Goal: Information Seeking & Learning: Find specific fact

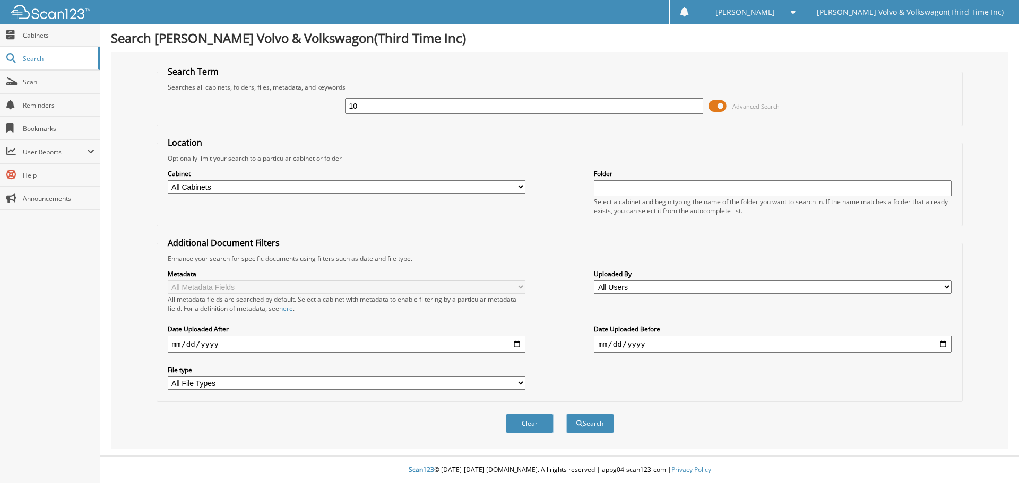
type input "1"
click at [453, 115] on div at bounding box center [524, 106] width 358 height 18
drag, startPoint x: 427, startPoint y: 113, endPoint x: 265, endPoint y: 101, distance: 162.3
click at [265, 101] on div "WHOLESALES Advanced Search" at bounding box center [559, 106] width 795 height 29
type input "102631"
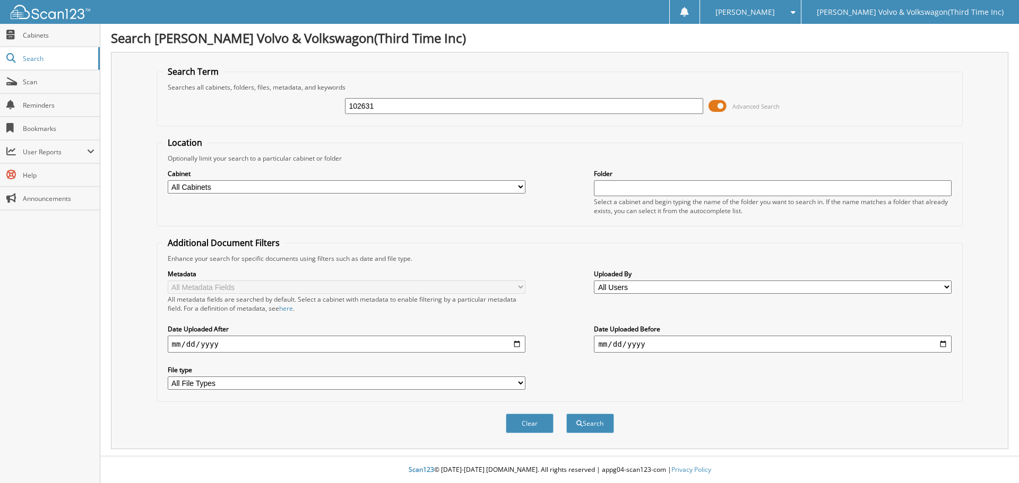
click at [721, 109] on span at bounding box center [717, 106] width 18 height 16
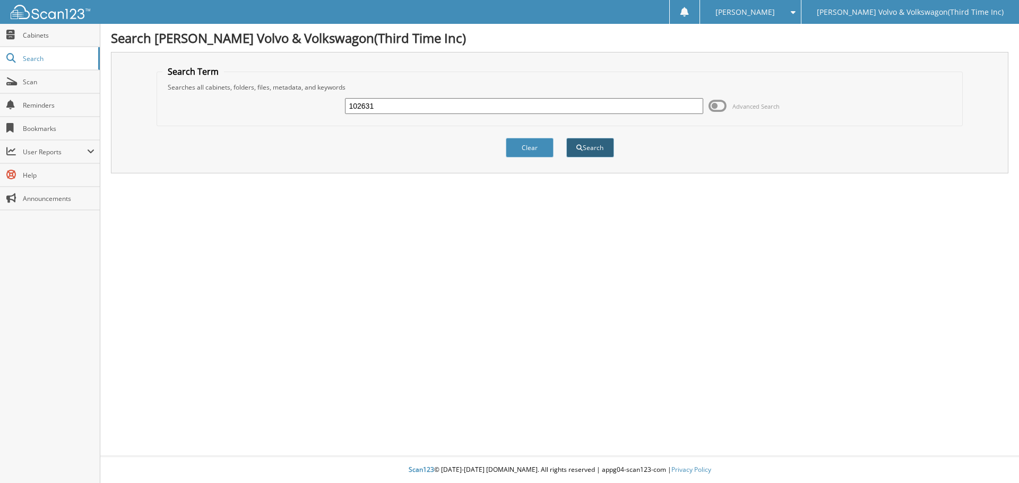
click at [579, 153] on button "Search" at bounding box center [590, 148] width 48 height 20
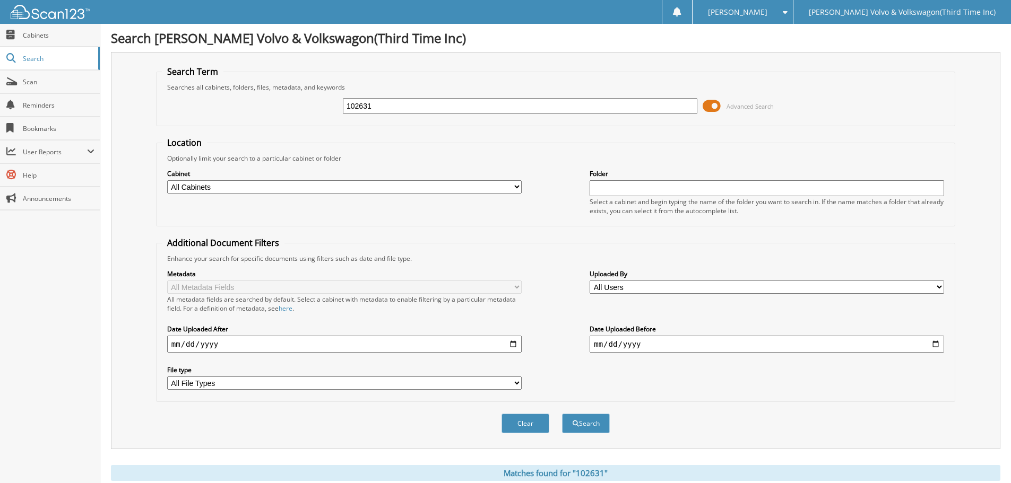
click at [234, 192] on select "All Cabinets ACCOUNTS PAYABLE CANCELLATIONS CAR DEALS DEPOSITS NISSAN AP NISSAN…" at bounding box center [344, 186] width 354 height 13
select select "17488"
click at [167, 180] on select "All Cabinets ACCOUNTS PAYABLE CANCELLATIONS CAR DEALS DEPOSITS NISSAN AP NISSAN…" at bounding box center [344, 186] width 354 height 13
click at [630, 190] on input "text" at bounding box center [766, 188] width 354 height 16
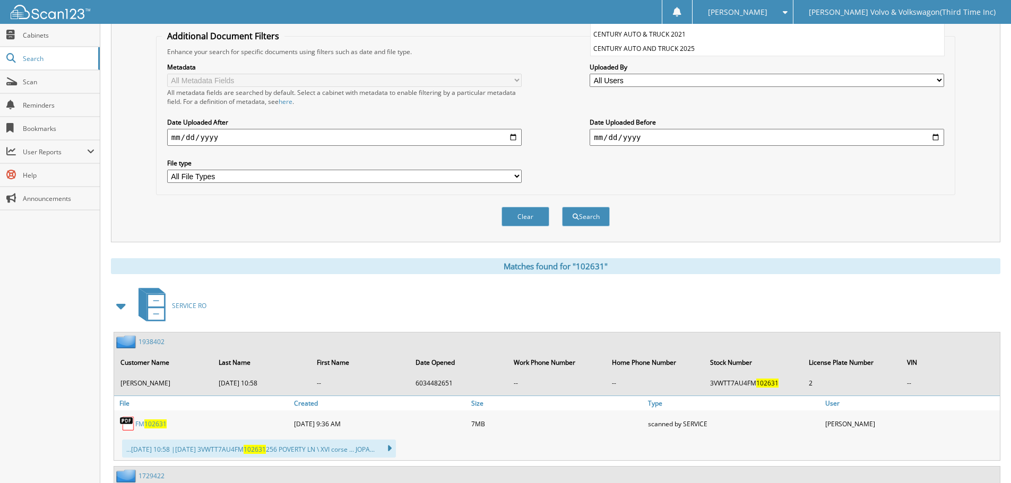
scroll to position [212, 0]
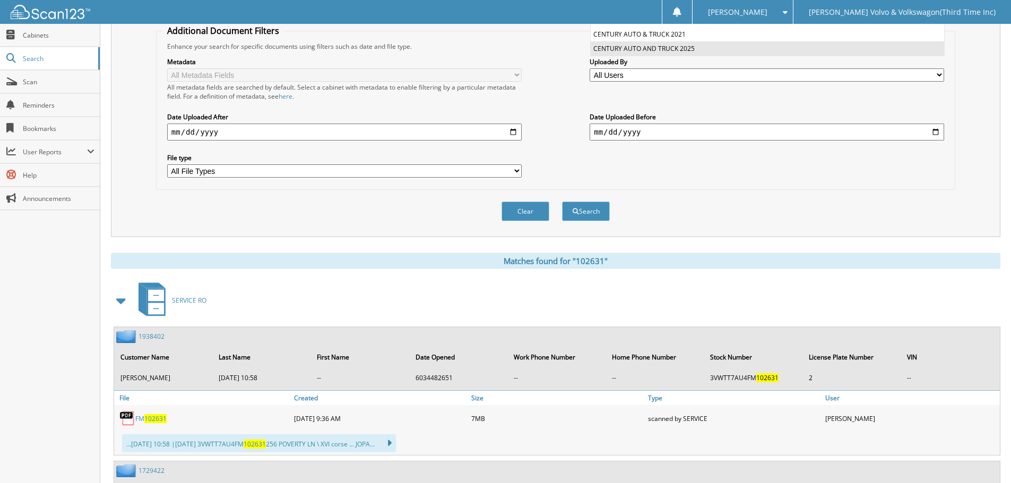
click at [684, 49] on li "CENTURY AUTO AND TRUCK 2025" at bounding box center [767, 48] width 353 height 14
type input "CENTURY AUTO AND TRUCK 2025"
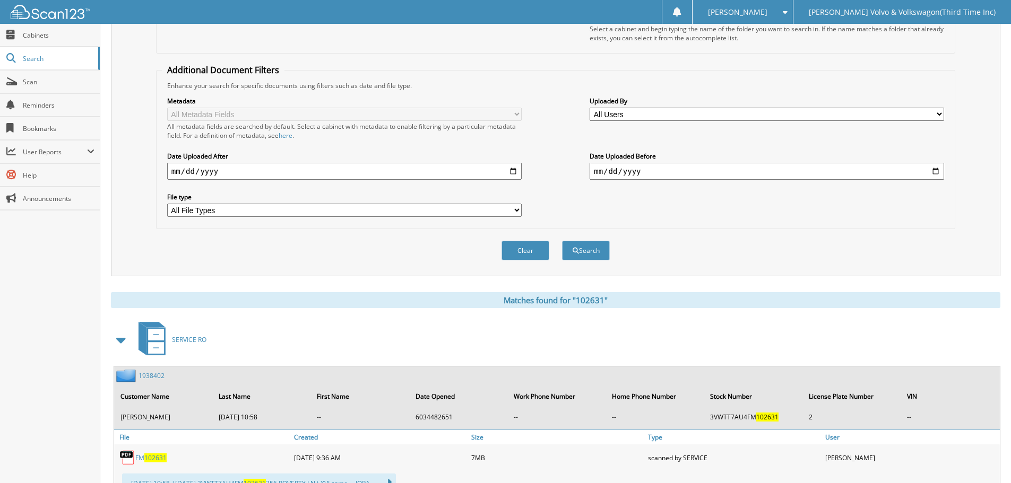
scroll to position [106, 0]
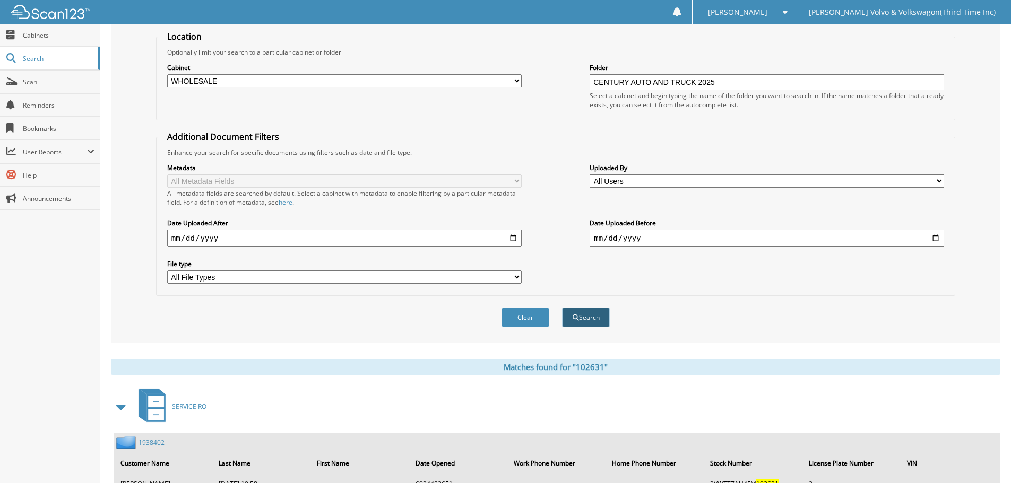
click at [596, 323] on button "Search" at bounding box center [586, 318] width 48 height 20
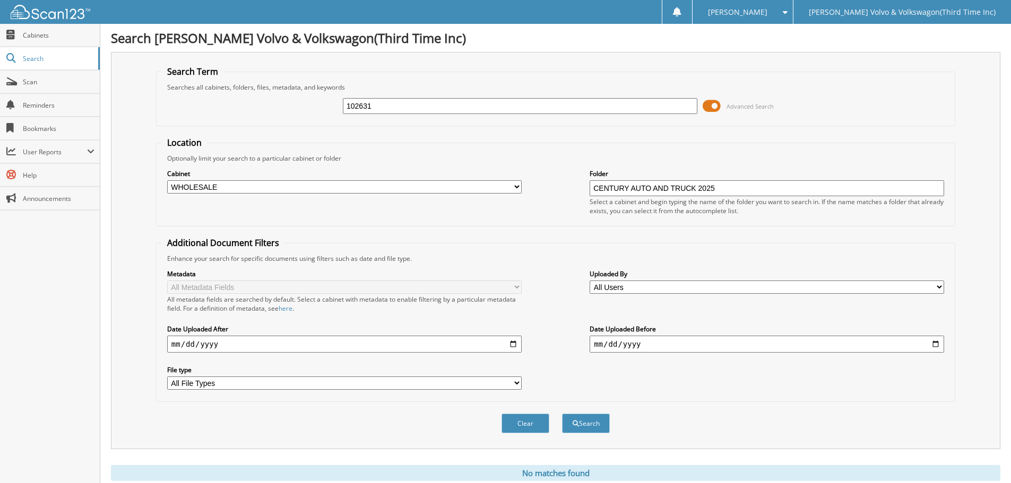
drag, startPoint x: 382, startPoint y: 103, endPoint x: 279, endPoint y: 107, distance: 103.0
click at [279, 107] on div "102631 Advanced Search" at bounding box center [555, 106] width 787 height 29
drag, startPoint x: 385, startPoint y: 103, endPoint x: 259, endPoint y: 111, distance: 126.5
click at [262, 109] on div "51630A Advanced Search" at bounding box center [555, 106] width 787 height 29
type input "FM102631"
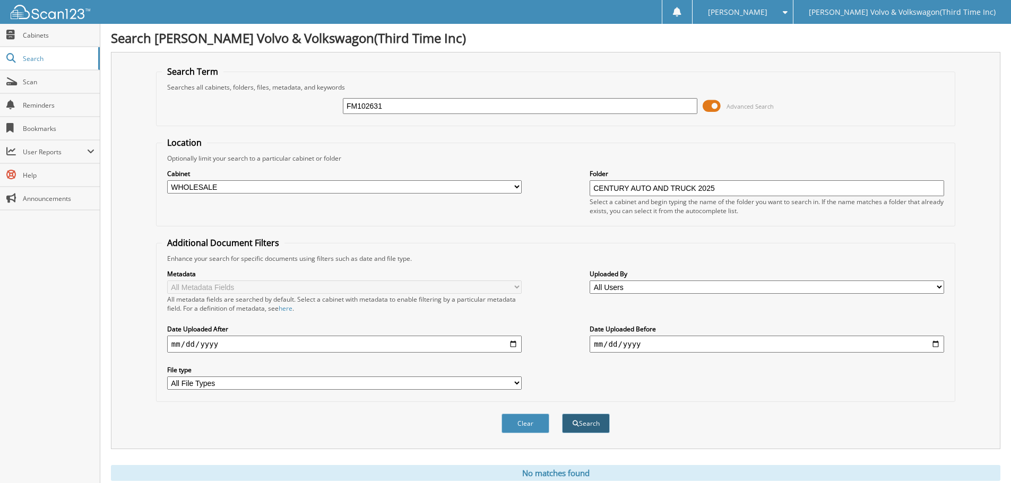
click at [584, 428] on button "Search" at bounding box center [586, 424] width 48 height 20
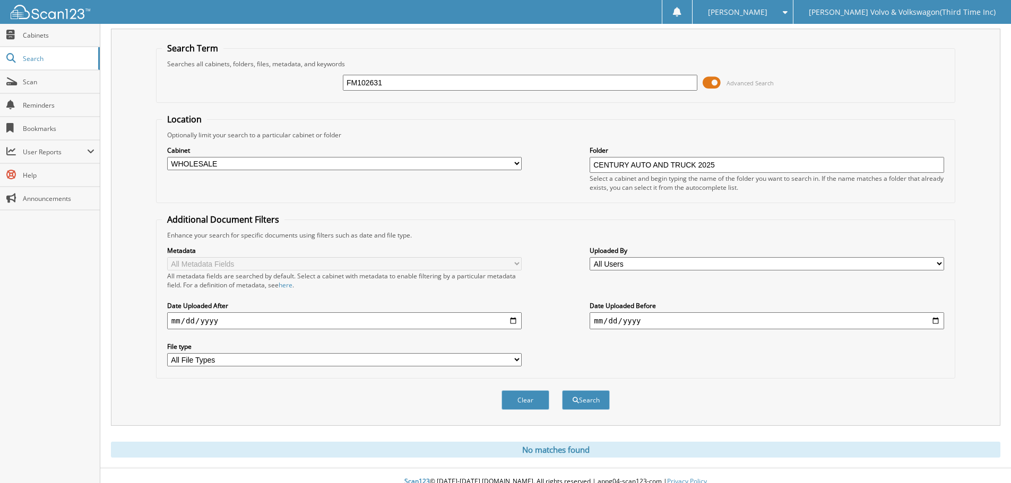
scroll to position [36, 0]
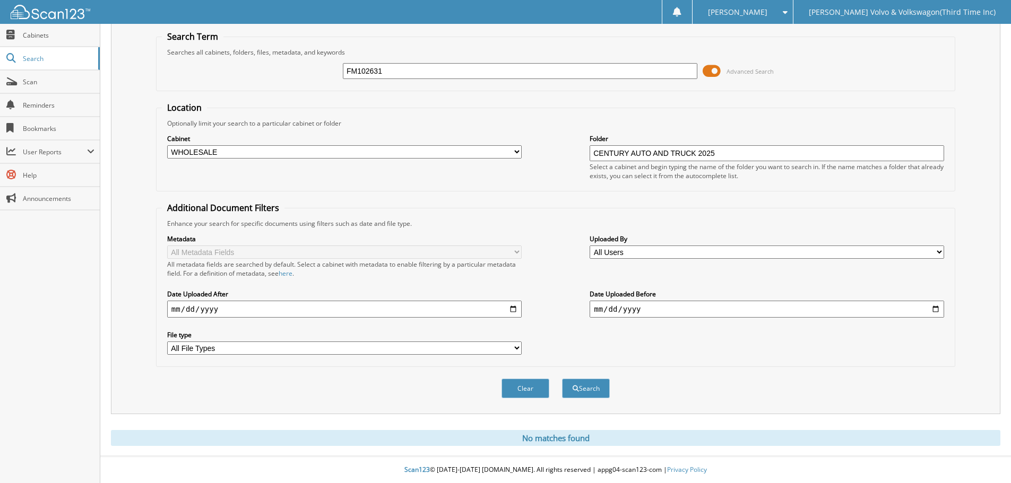
click at [612, 154] on input "CENTURY AUTO AND TRUCK 2025" at bounding box center [766, 153] width 354 height 16
click at [478, 155] on select "All Cabinets ACCOUNTS PAYABLE CANCELLATIONS CAR DEALS DEPOSITS NISSAN AP NISSAN…" at bounding box center [344, 151] width 354 height 13
select select "28111"
click at [167, 145] on select "All Cabinets ACCOUNTS PAYABLE CANCELLATIONS CAR DEALS DEPOSITS NISSAN AP NISSAN…" at bounding box center [344, 151] width 354 height 13
click at [570, 389] on button "Search" at bounding box center [586, 389] width 48 height 20
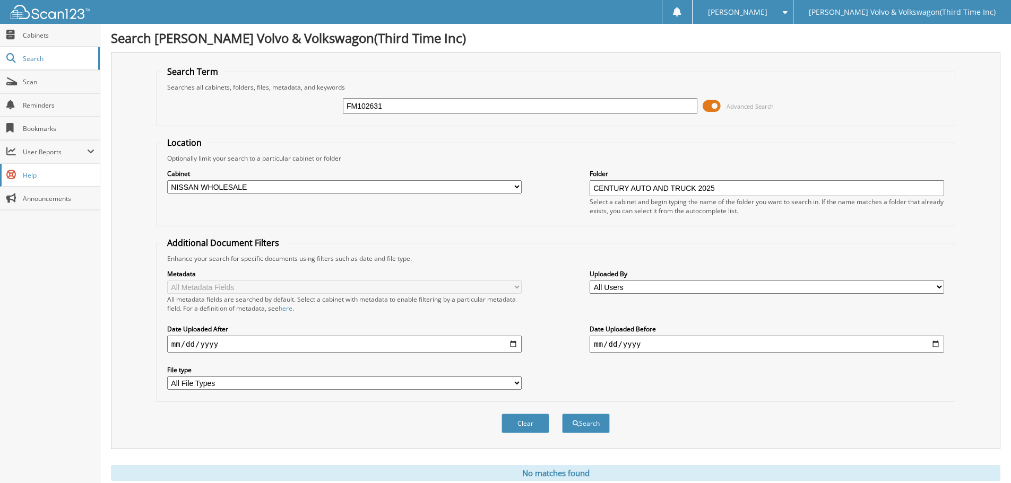
drag, startPoint x: 282, startPoint y: 179, endPoint x: 88, endPoint y: 179, distance: 193.7
click at [88, 179] on body "Marion Q. Settings Logout Miller Volvo & Volkswagon(Third Time Inc) Close Cabin…" at bounding box center [505, 259] width 1011 height 518
drag, startPoint x: 734, startPoint y: 191, endPoint x: 146, endPoint y: 192, distance: 587.4
click at [146, 192] on div "Search Term Searches all cabinets, folders, files, metadata, and keywords FM102…" at bounding box center [555, 250] width 889 height 397
click at [583, 429] on button "Search" at bounding box center [586, 424] width 48 height 20
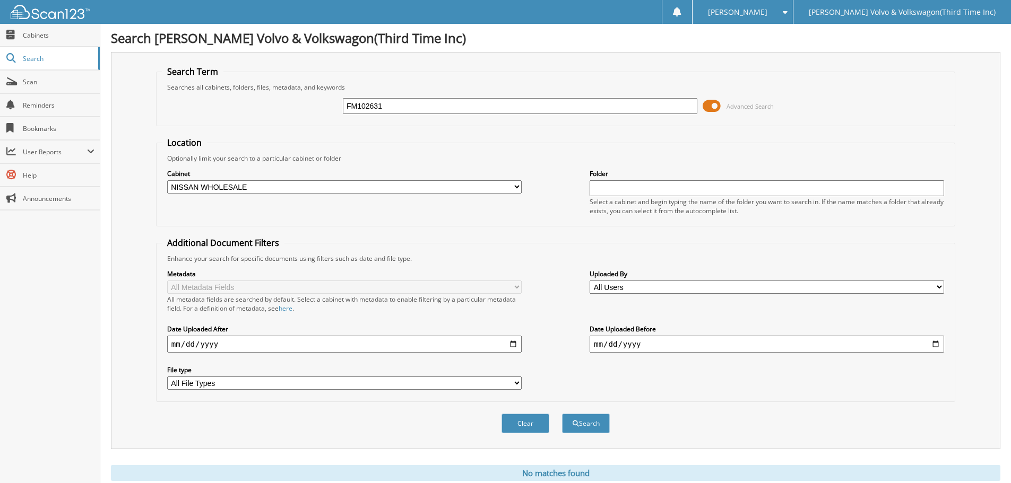
drag, startPoint x: 408, startPoint y: 113, endPoint x: 248, endPoint y: 104, distance: 159.4
click at [249, 104] on div "FM102631 Advanced Search" at bounding box center [555, 106] width 787 height 29
drag, startPoint x: 279, startPoint y: 188, endPoint x: 179, endPoint y: 179, distance: 99.6
click at [179, 179] on div "Cabinet All Cabinets ACCOUNTS PAYABLE CANCELLATIONS CAR DEALS DEPOSITS NISSAN AP" at bounding box center [344, 181] width 354 height 27
select select
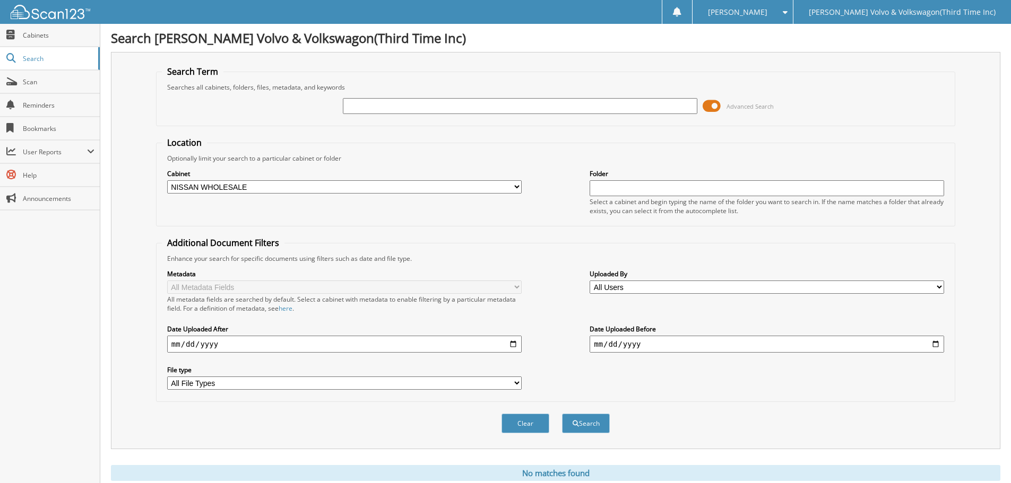
click at [167, 180] on select "All Cabinets ACCOUNTS PAYABLE CANCELLATIONS CAR DEALS DEPOSITS NISSAN AP NISSAN…" at bounding box center [344, 186] width 354 height 13
drag, startPoint x: 416, startPoint y: 106, endPoint x: 410, endPoint y: 108, distance: 6.9
click at [413, 106] on input "text" at bounding box center [520, 106] width 354 height 16
type input "FM102631"
click at [587, 423] on button "Search" at bounding box center [586, 424] width 48 height 20
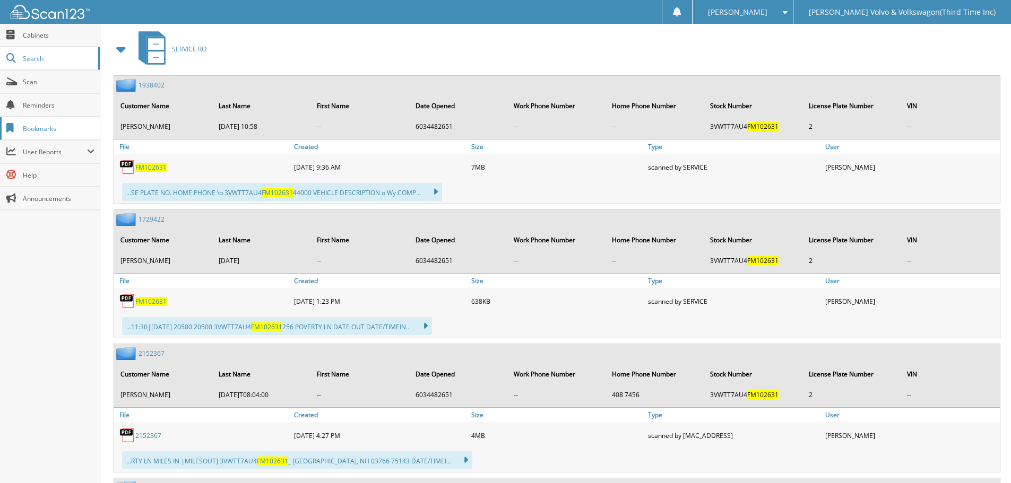
scroll to position [424, 0]
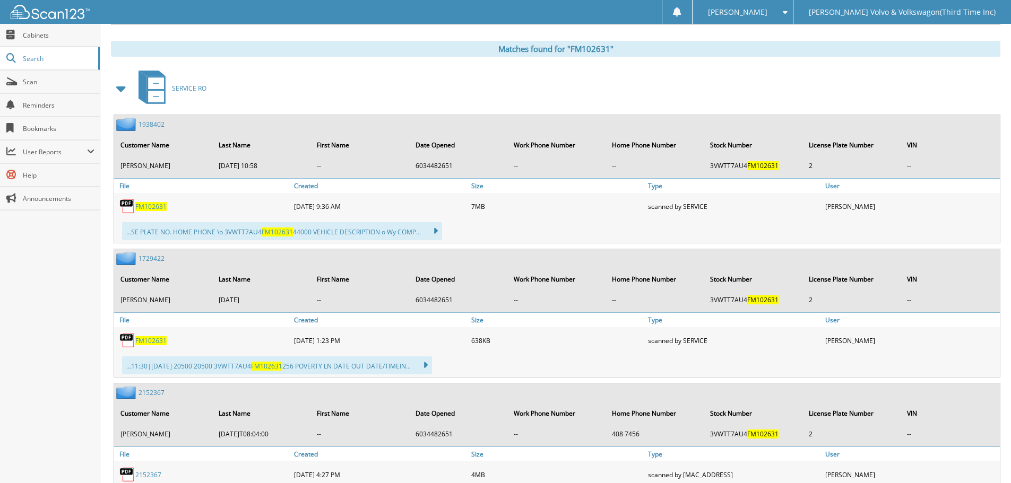
click at [117, 90] on span at bounding box center [121, 88] width 15 height 19
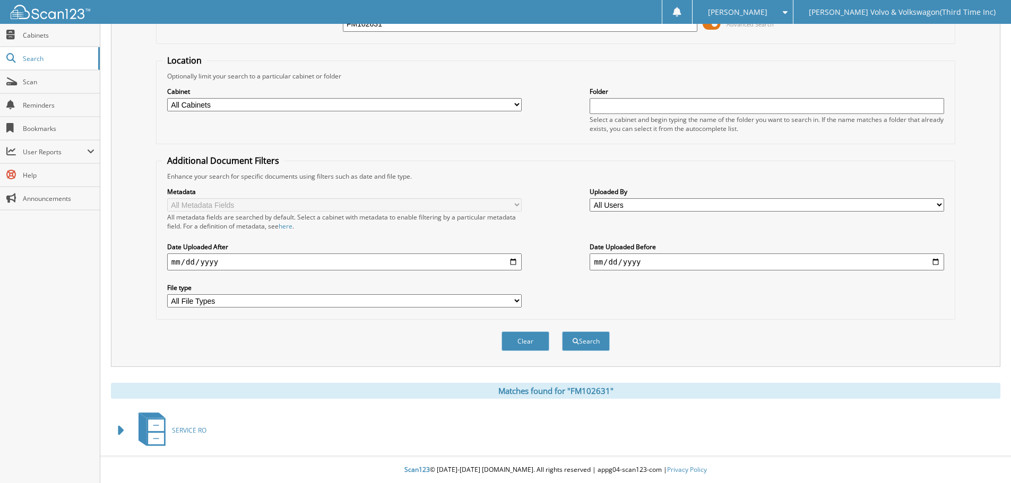
scroll to position [0, 0]
